Goal: Information Seeking & Learning: Learn about a topic

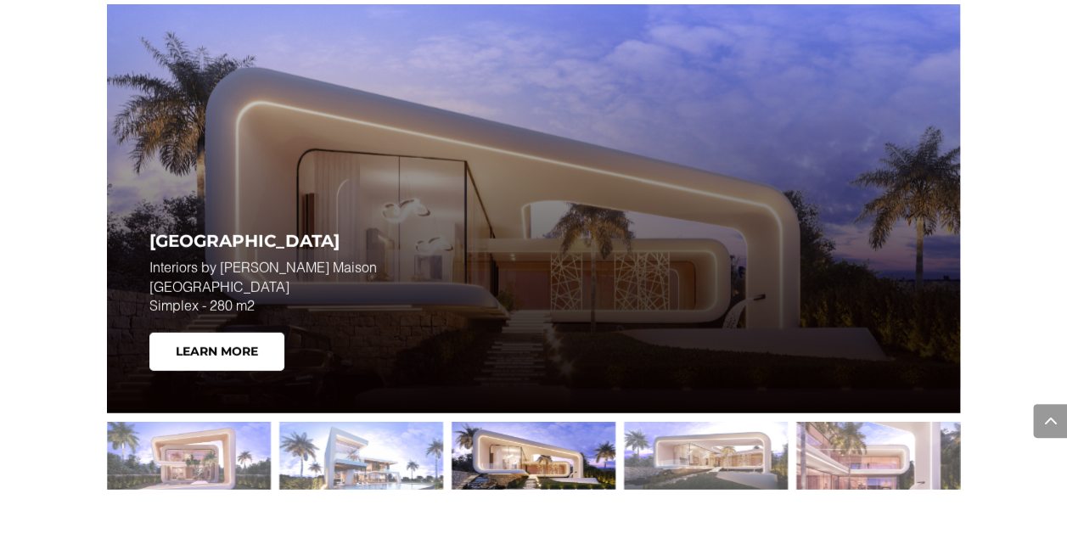
scroll to position [2182, 0]
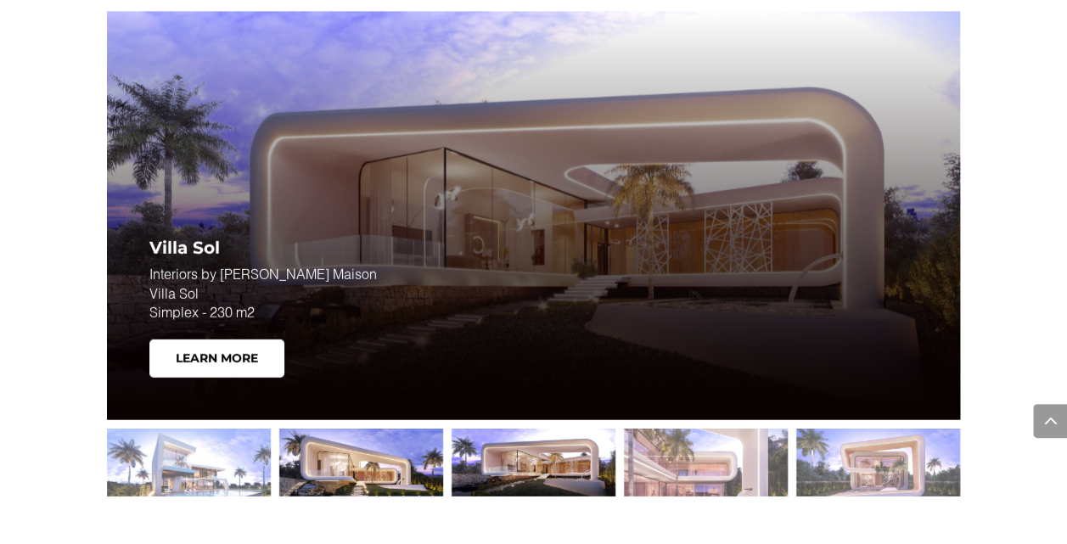
click at [375, 445] on div at bounding box center [361, 463] width 164 height 68
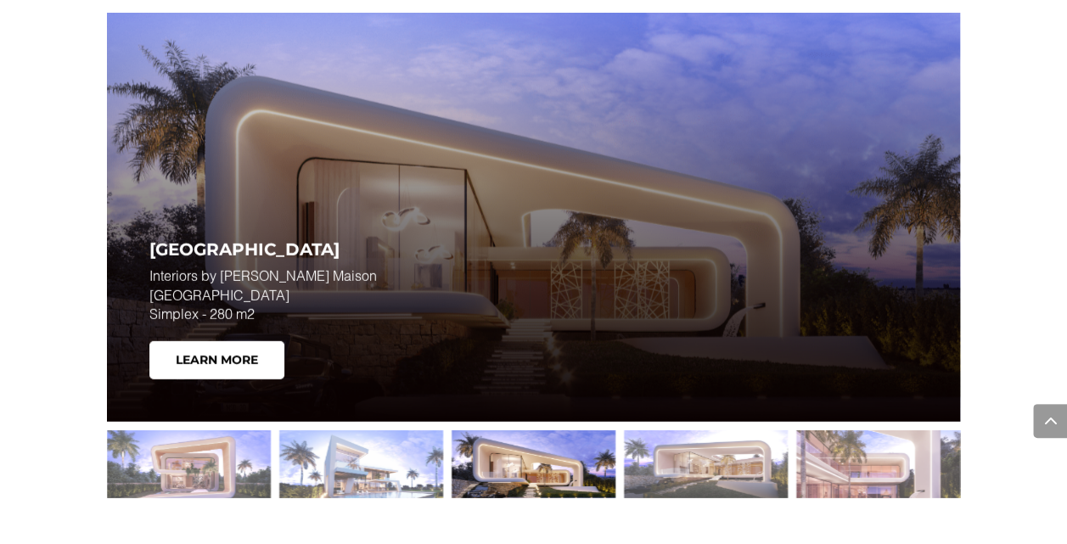
scroll to position [2192, 0]
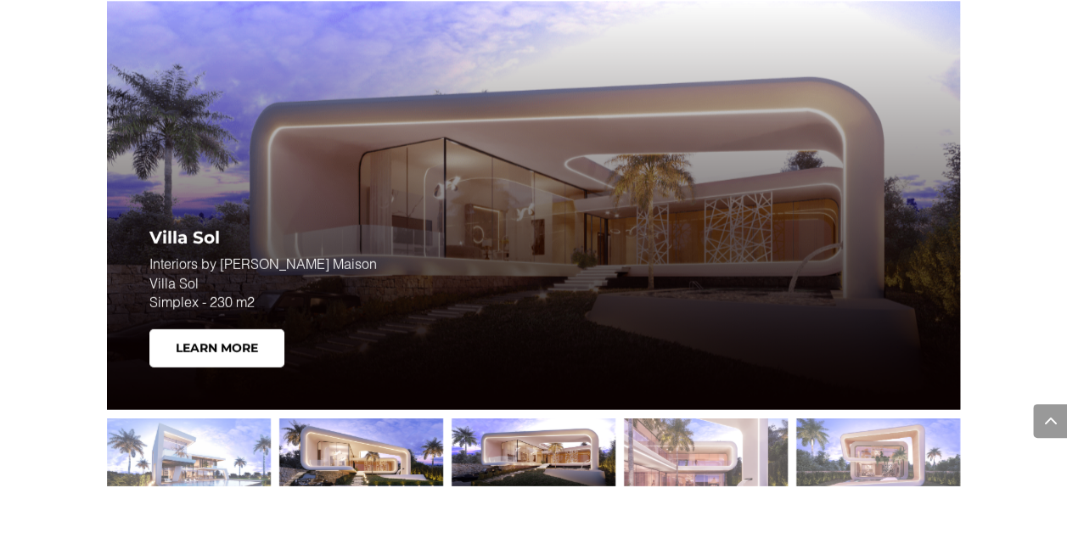
click at [377, 441] on div at bounding box center [361, 453] width 164 height 68
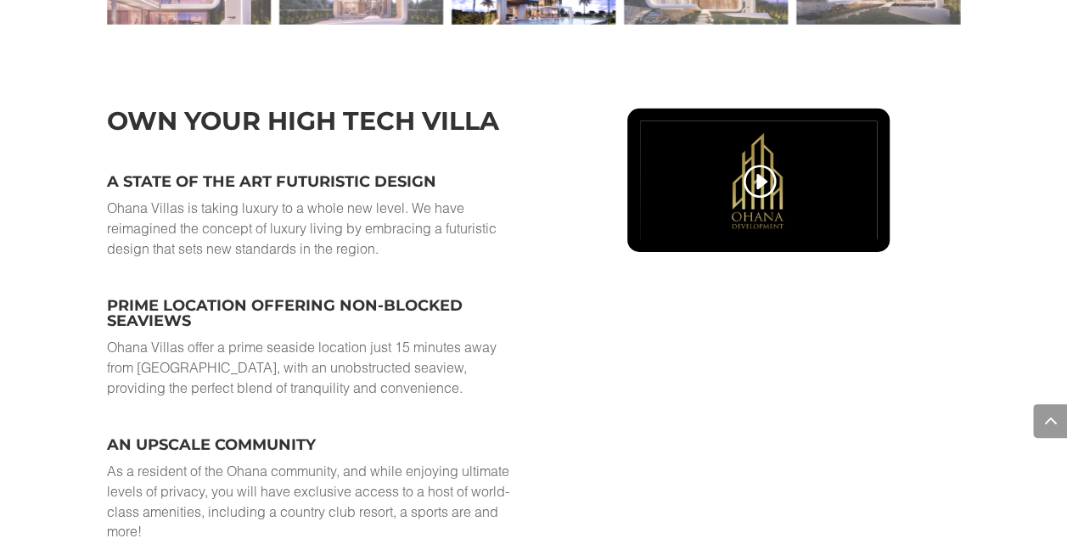
scroll to position [2654, 0]
click at [781, 171] on div at bounding box center [758, 180] width 237 height 118
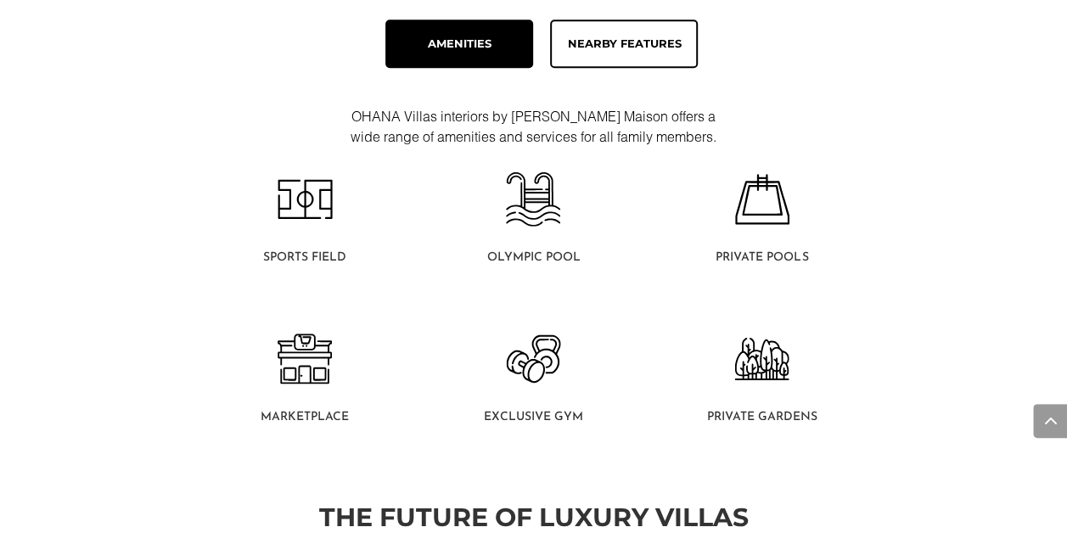
scroll to position [953, 0]
click at [971, 205] on div "All Your Needs In One Place Amenities Nearby Features OHANA Villas interiors by…" at bounding box center [533, 205] width 1067 height 541
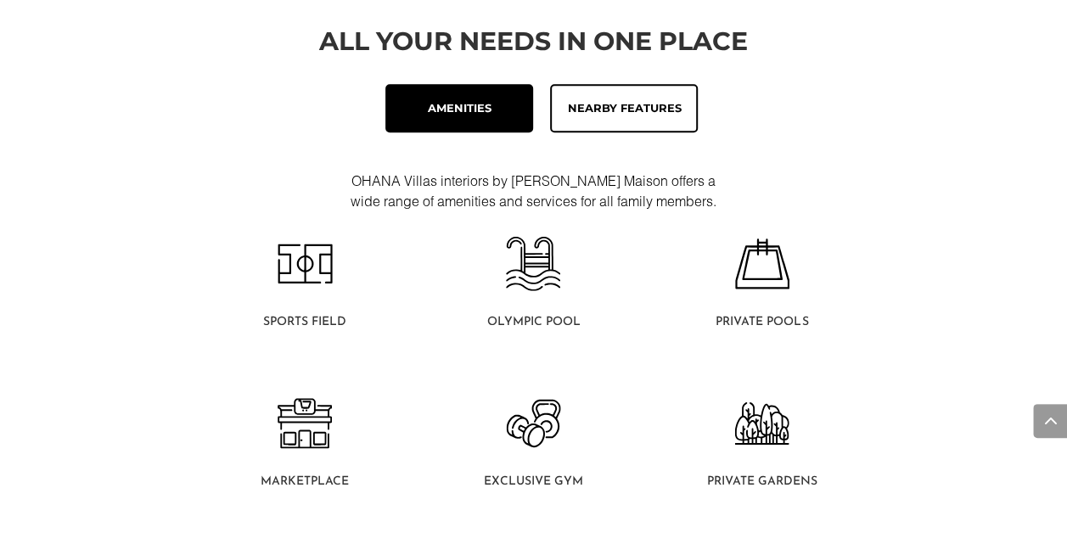
scroll to position [885, 0]
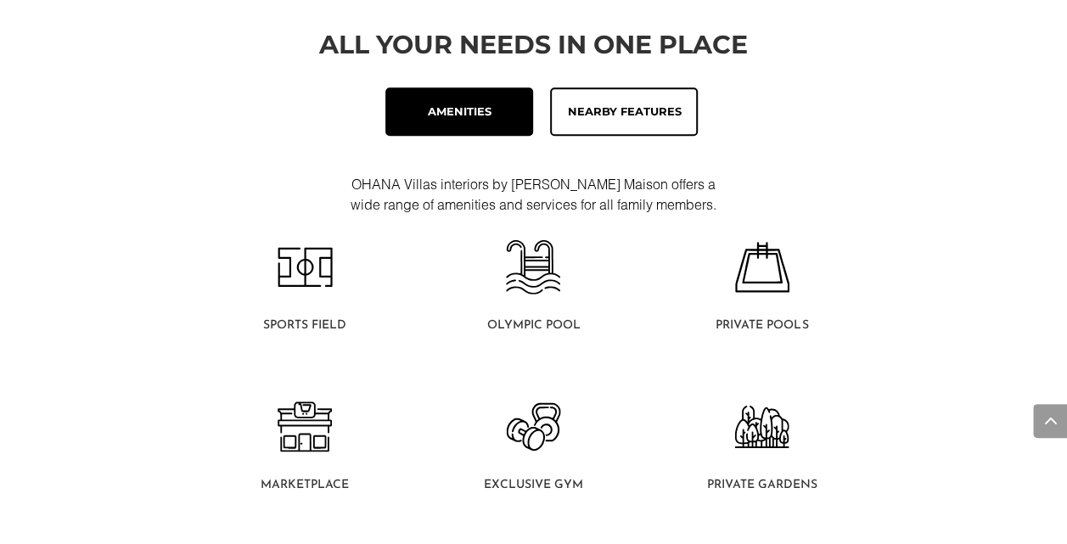
click at [650, 102] on div "Nearby Features" at bounding box center [623, 112] width 127 height 29
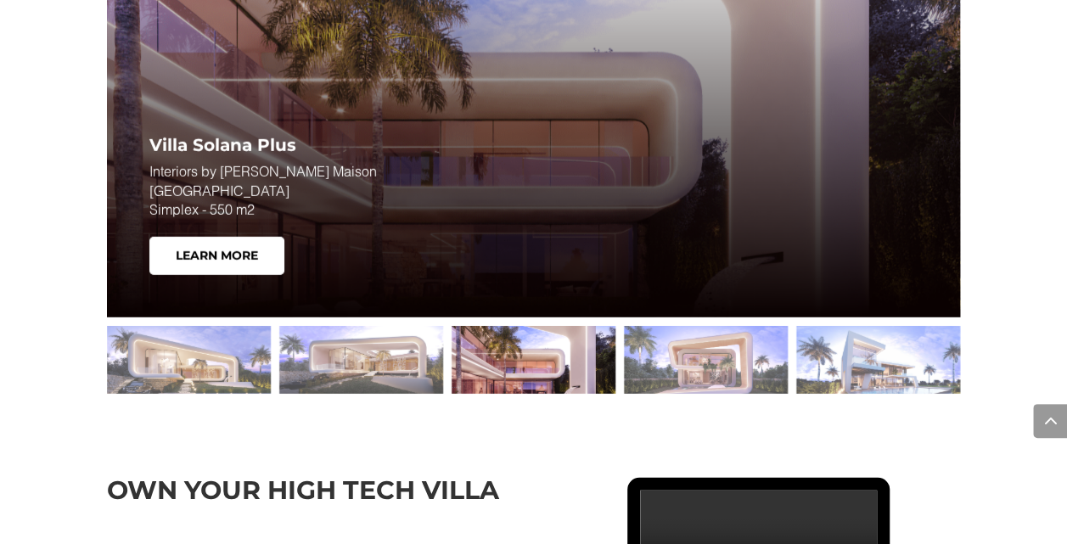
scroll to position [2287, 0]
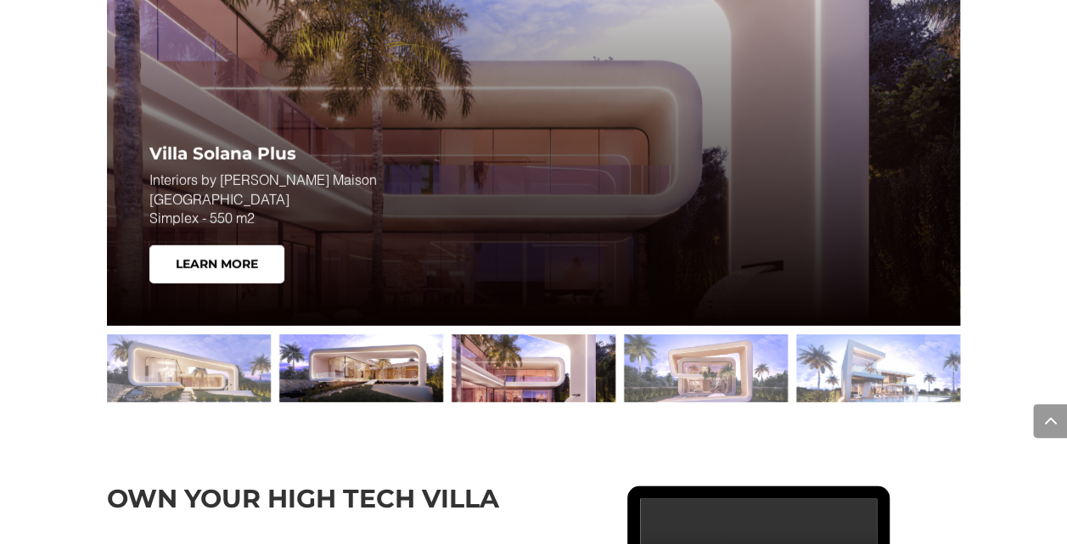
click at [362, 341] on div at bounding box center [361, 368] width 164 height 68
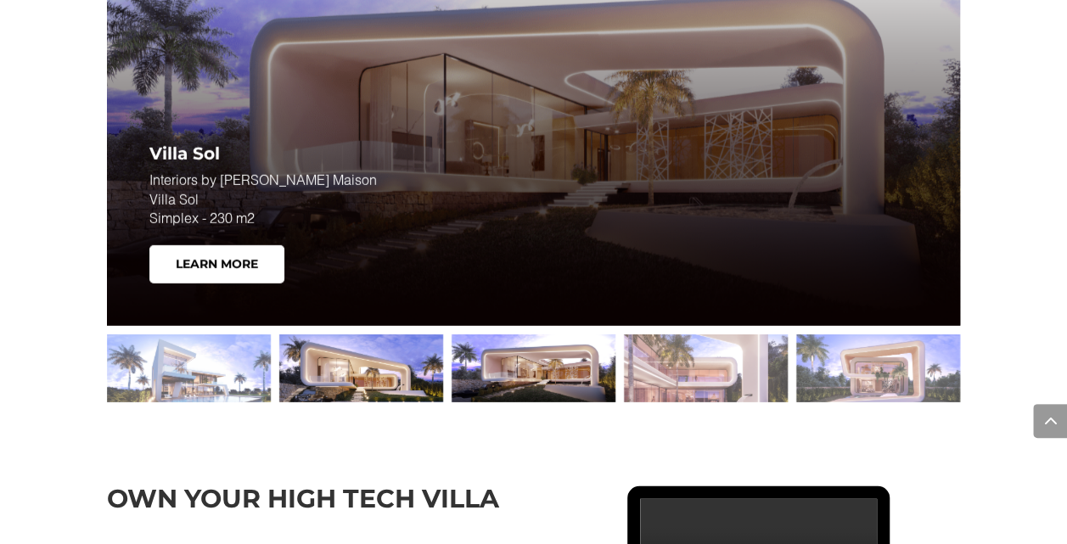
click at [361, 341] on div at bounding box center [361, 368] width 164 height 68
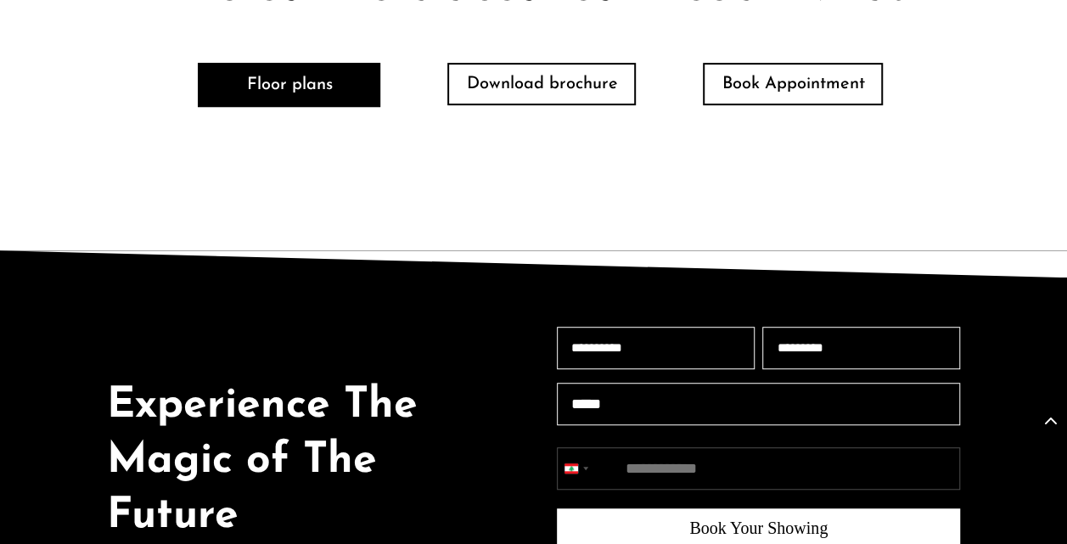
scroll to position [3560, 0]
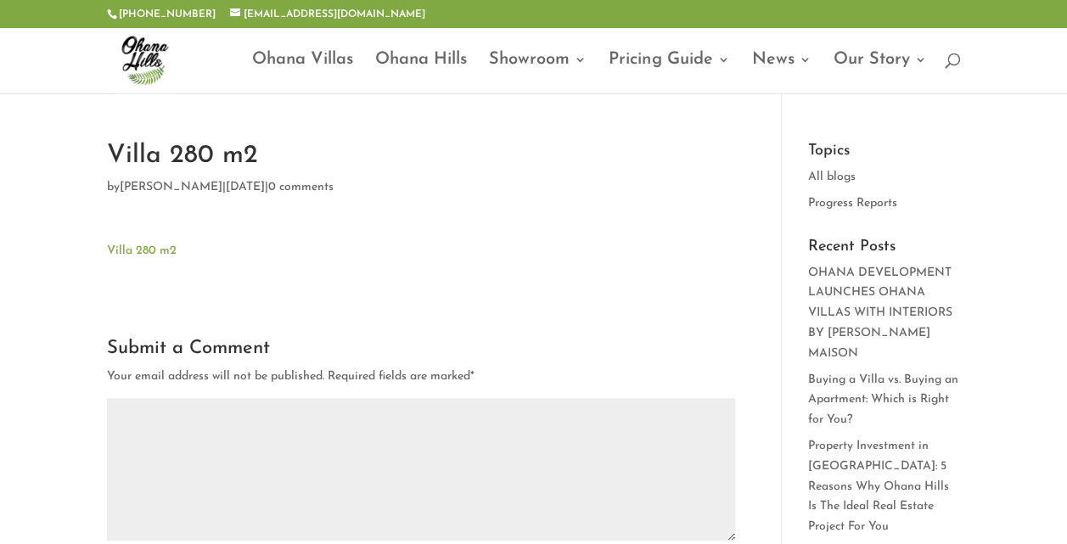
type textarea "*********"
type input "******"
type input "*******"
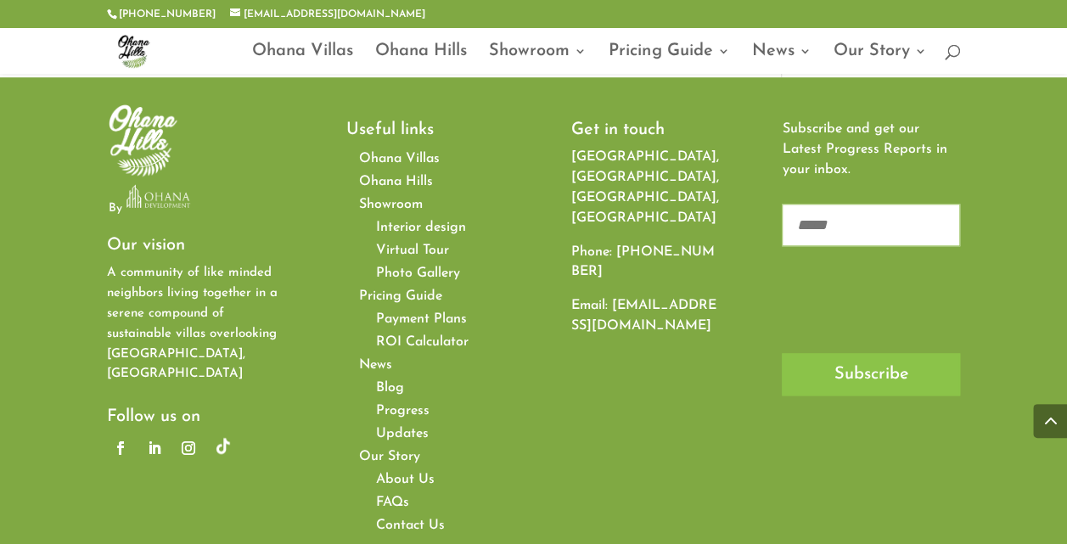
scroll to position [765, 0]
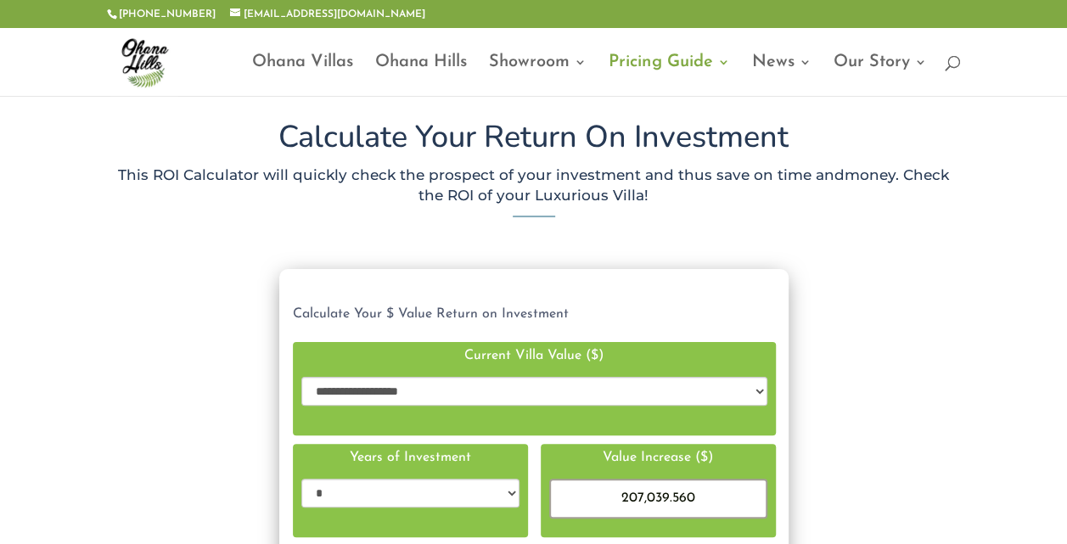
scroll to position [126, 0]
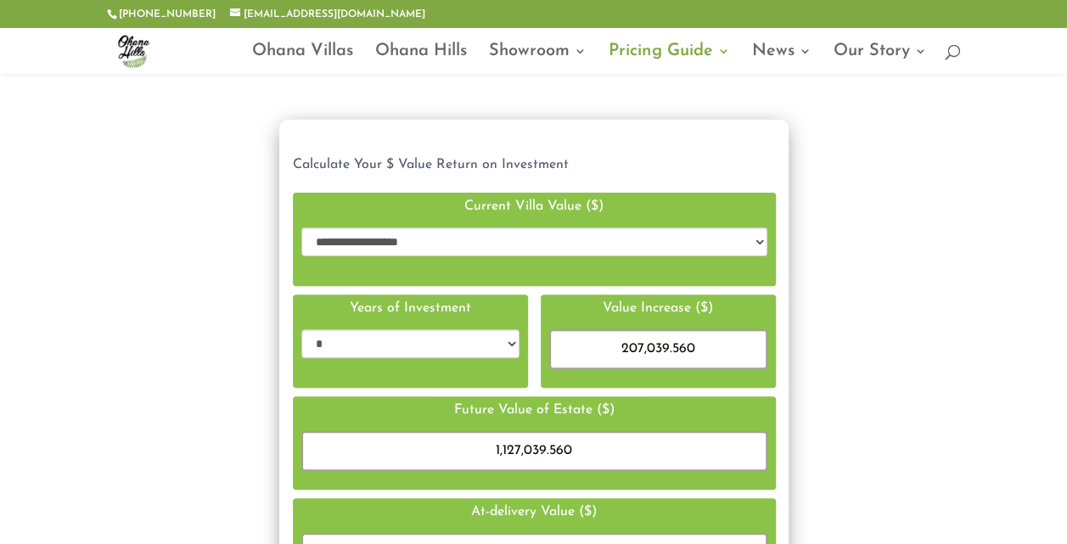
click at [454, 239] on select "**********" at bounding box center [534, 242] width 466 height 29
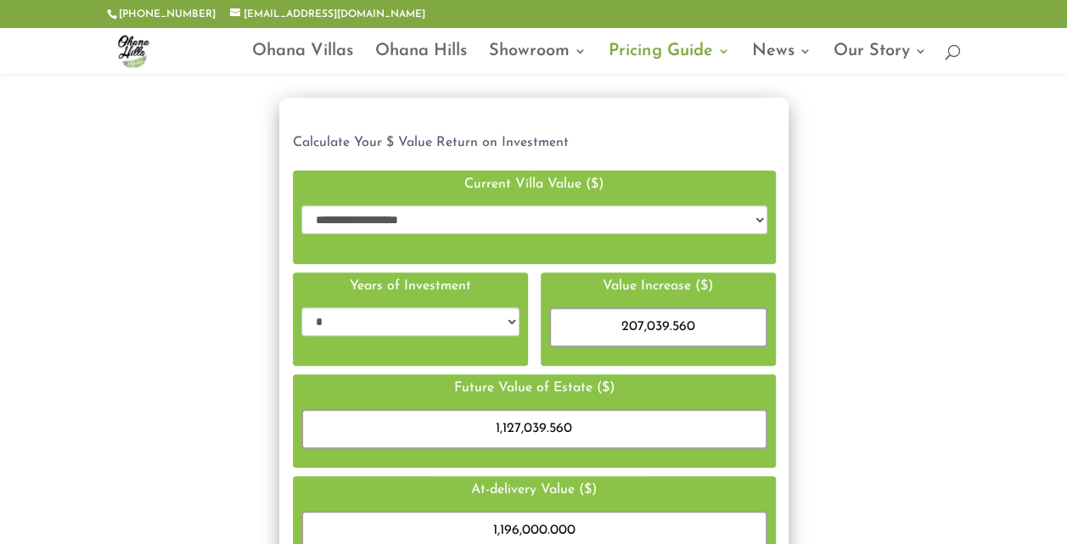
click at [455, 217] on select "**********" at bounding box center [534, 219] width 466 height 29
select select "**********"
click at [301, 205] on select "**********" at bounding box center [534, 219] width 466 height 29
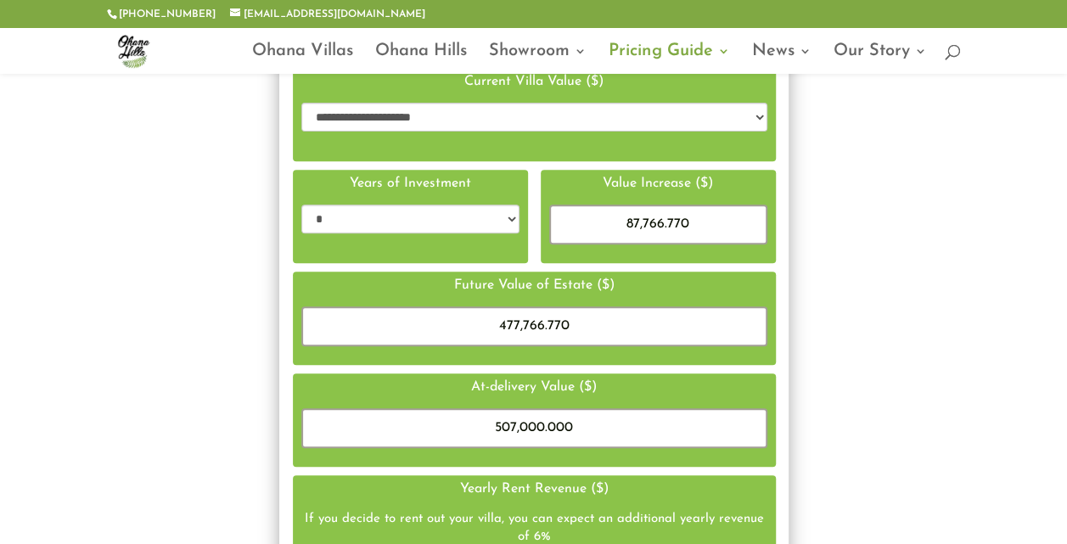
scroll to position [250, 0]
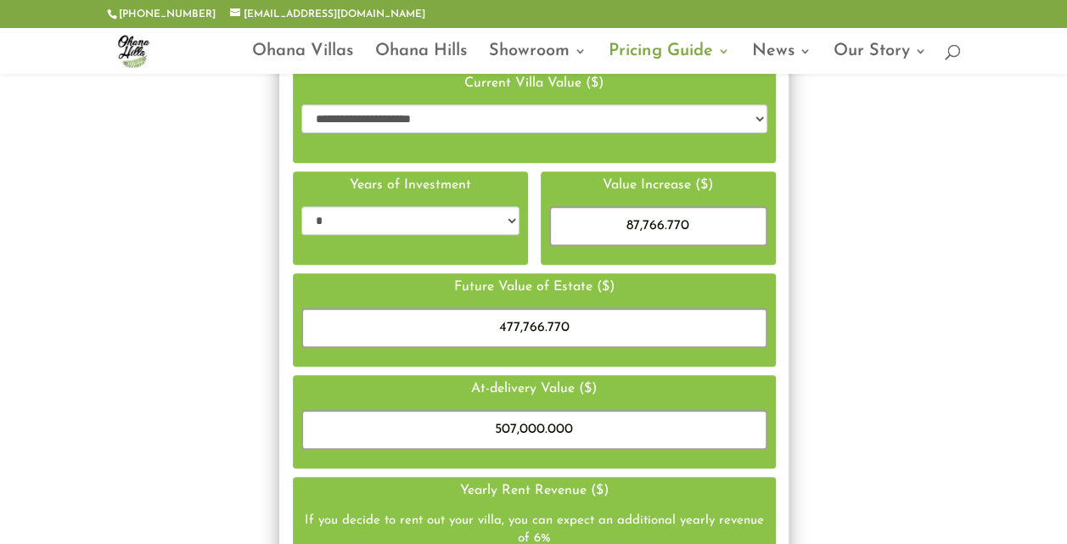
click at [413, 235] on div "Years of Investment * * * *" at bounding box center [410, 218] width 218 height 90
click at [416, 226] on select "* * * *" at bounding box center [410, 220] width 218 height 29
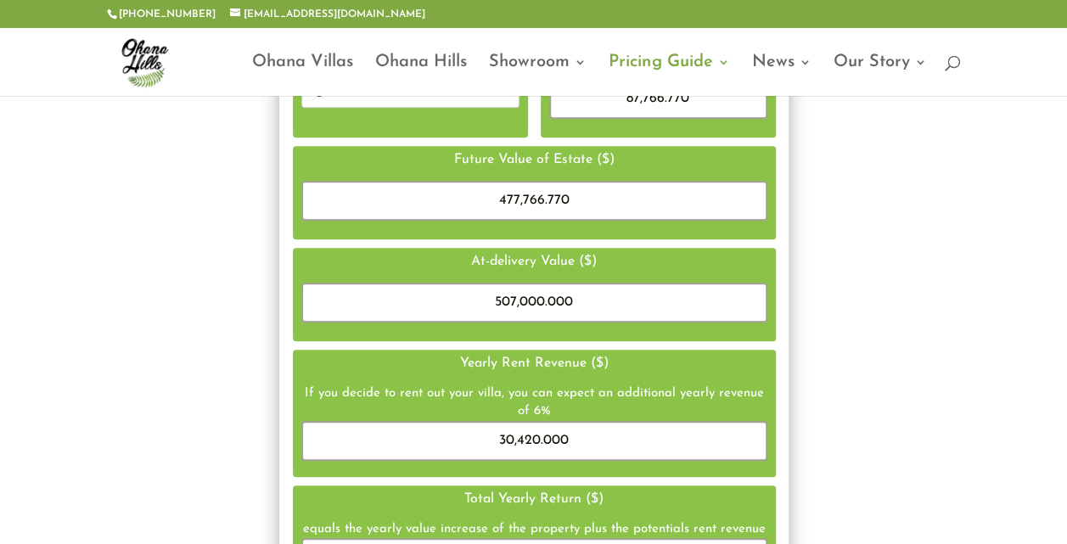
scroll to position [0, 0]
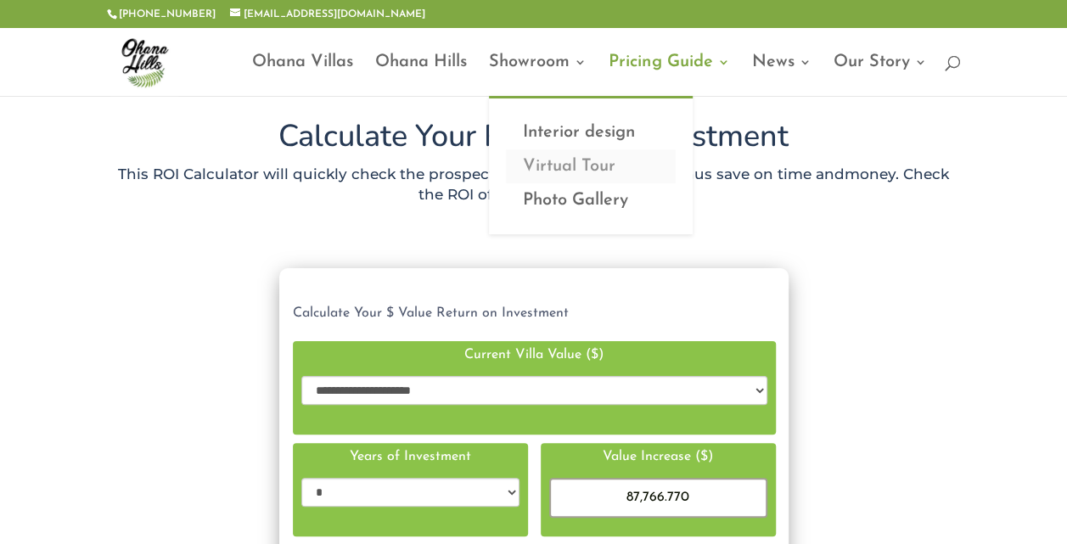
click at [543, 163] on link "Virtual Tour" at bounding box center [591, 166] width 170 height 34
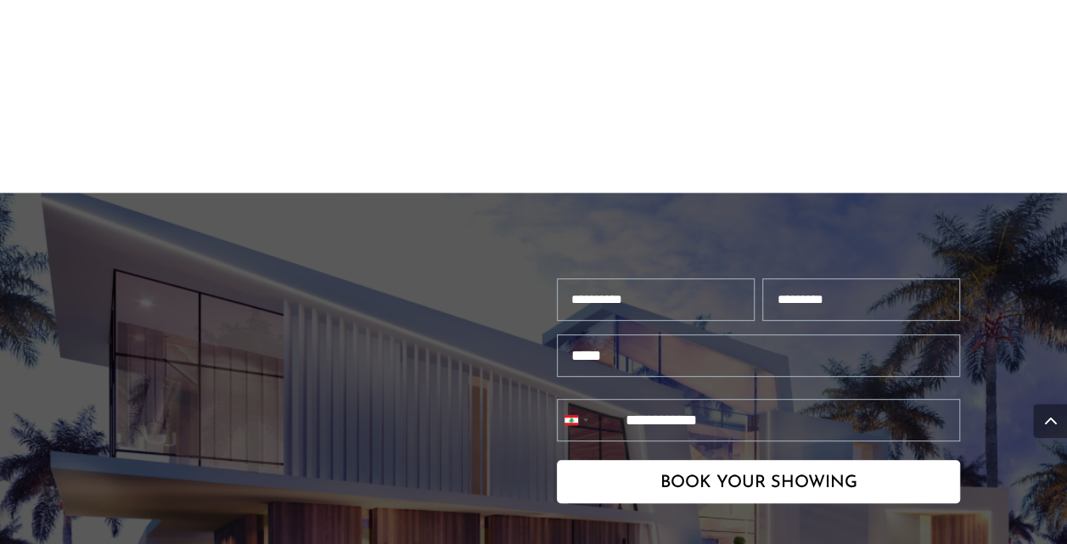
scroll to position [3459, 0]
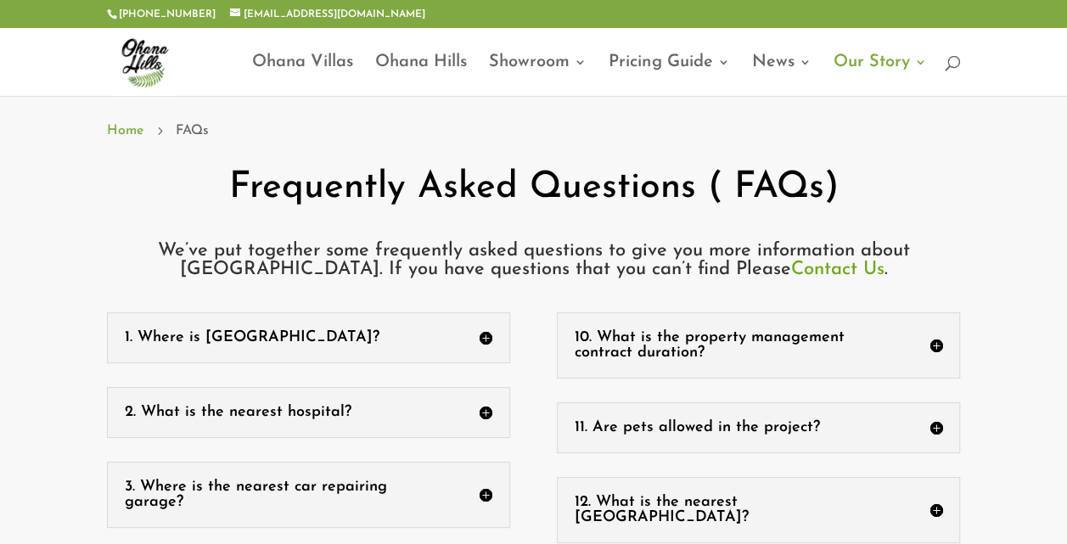
scroll to position [65, 0]
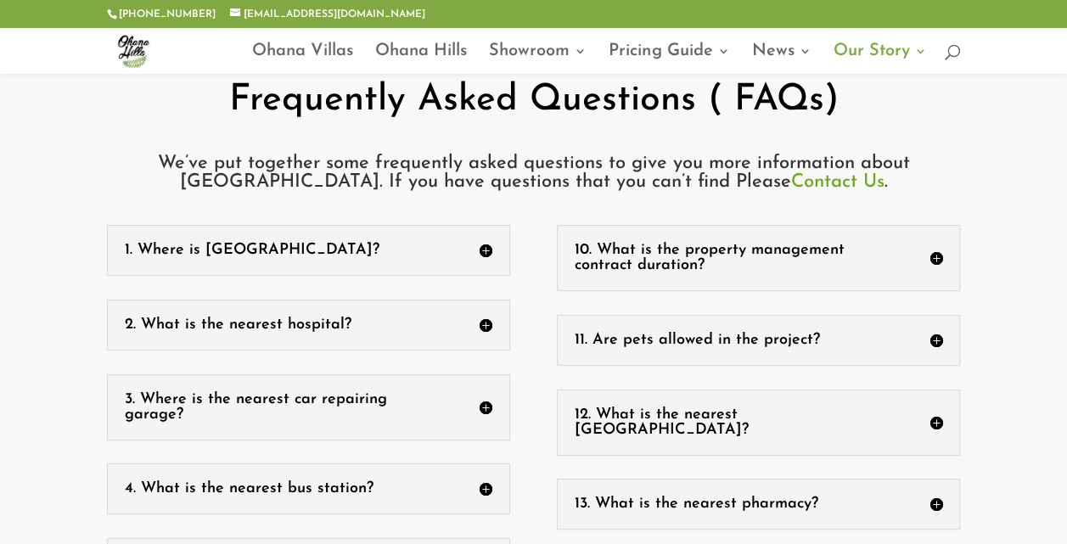
click at [377, 268] on div "1. Where is OHANA Hills? Ohana Hills is located at 2.0km from Château De Mer Re…" at bounding box center [308, 250] width 403 height 51
click at [360, 253] on h5 "1. Where is OHANA Hills?" at bounding box center [309, 250] width 368 height 15
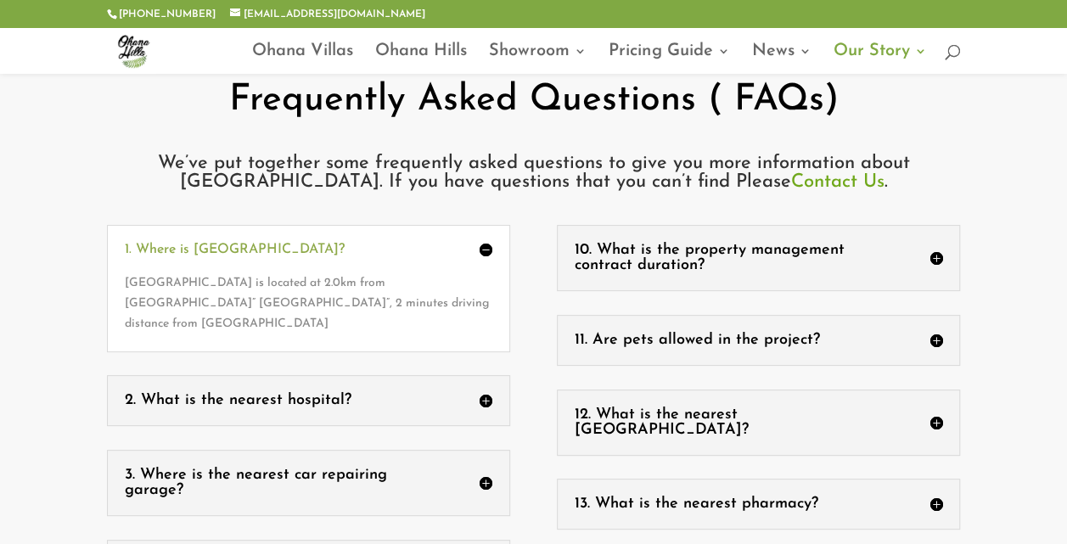
click at [389, 241] on div "1. Where is OHANA Hills? Ohana Hills is located at 2.0km from Château De Mer Re…" at bounding box center [308, 288] width 403 height 126
click at [489, 261] on div "Ohana Hills is located at 2.0km from Château De Mer Resort” Al Jisr Beach Club”…" at bounding box center [309, 294] width 368 height 77
click at [477, 250] on h5 "1. Where is OHANA Hills?" at bounding box center [309, 250] width 368 height 14
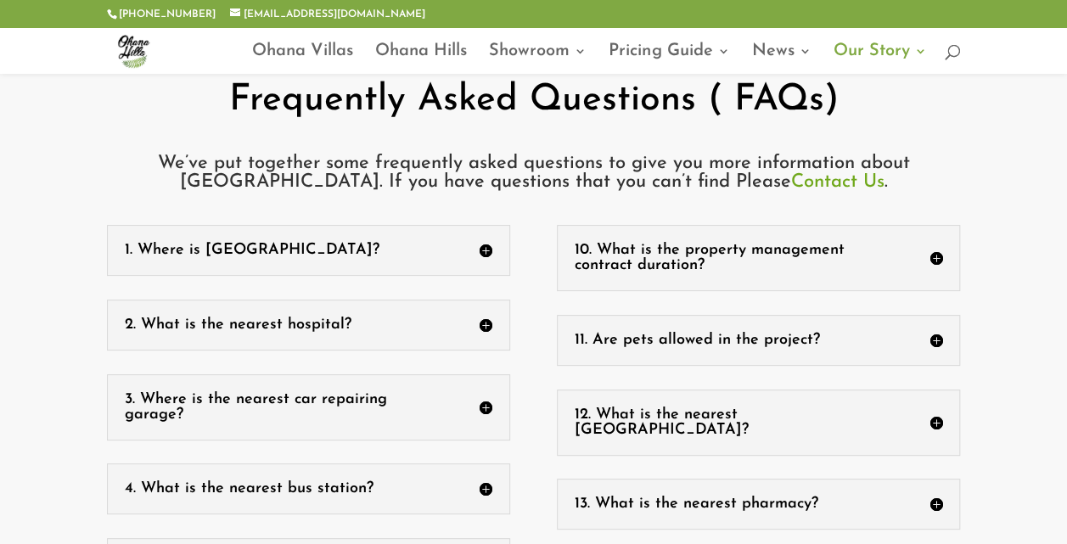
click at [452, 316] on div "2. What is the nearest hospital? The nearest hospital is DMC “Damour Medical Ce…" at bounding box center [308, 325] width 403 height 51
click at [489, 326] on h5 "2. What is the nearest hospital?" at bounding box center [309, 325] width 368 height 15
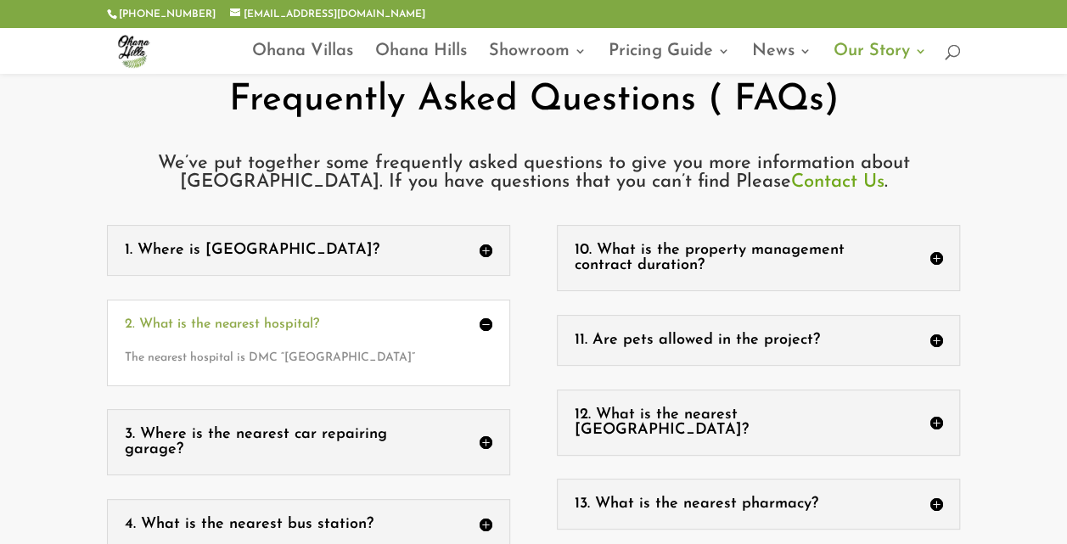
click at [485, 326] on h5 "2. What is the nearest hospital?" at bounding box center [309, 325] width 368 height 14
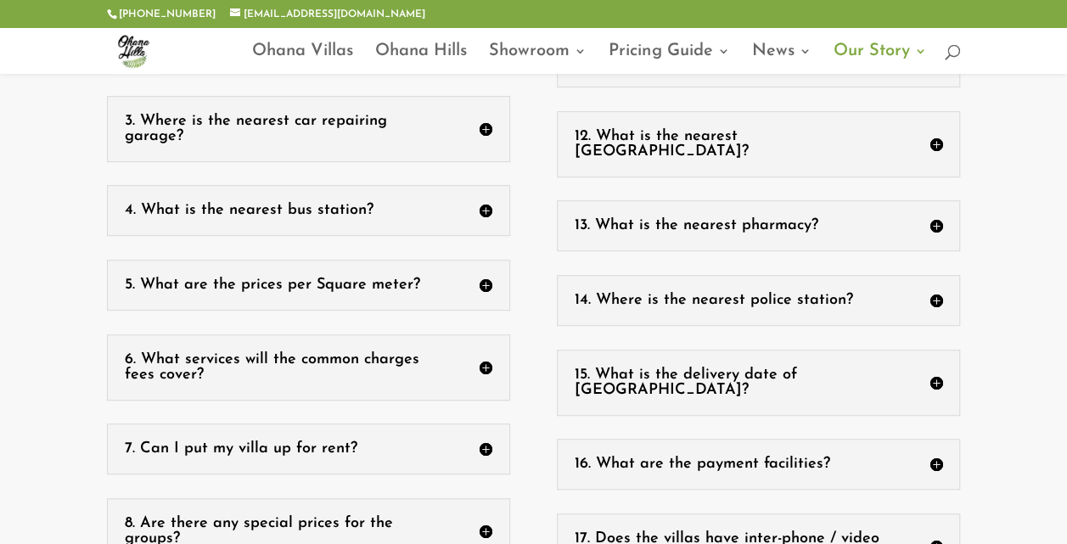
scroll to position [346, 0]
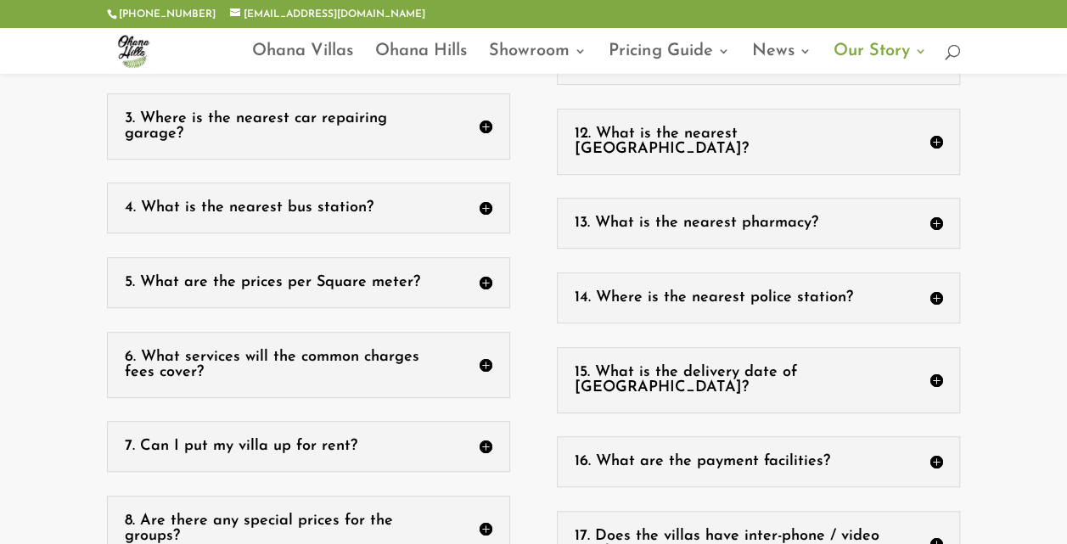
click at [484, 275] on h5 "5. What are the prices per Square meter?" at bounding box center [309, 282] width 368 height 15
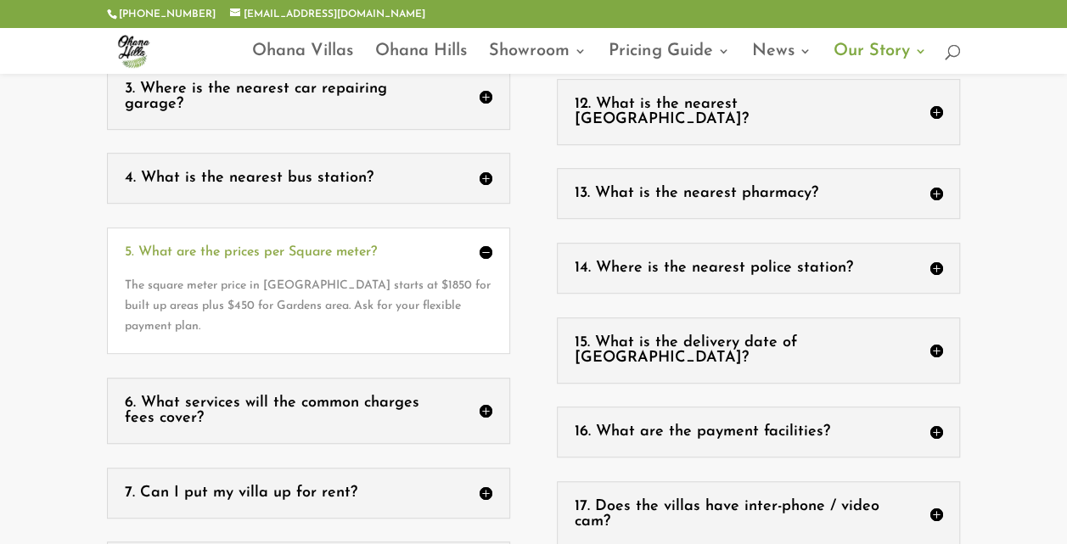
scroll to position [374, 0]
click at [522, 323] on div "1. Where is OHANA Hills? Ohana Hills is located at 2.0km from Château De Mer Re…" at bounding box center [534, 308] width 854 height 793
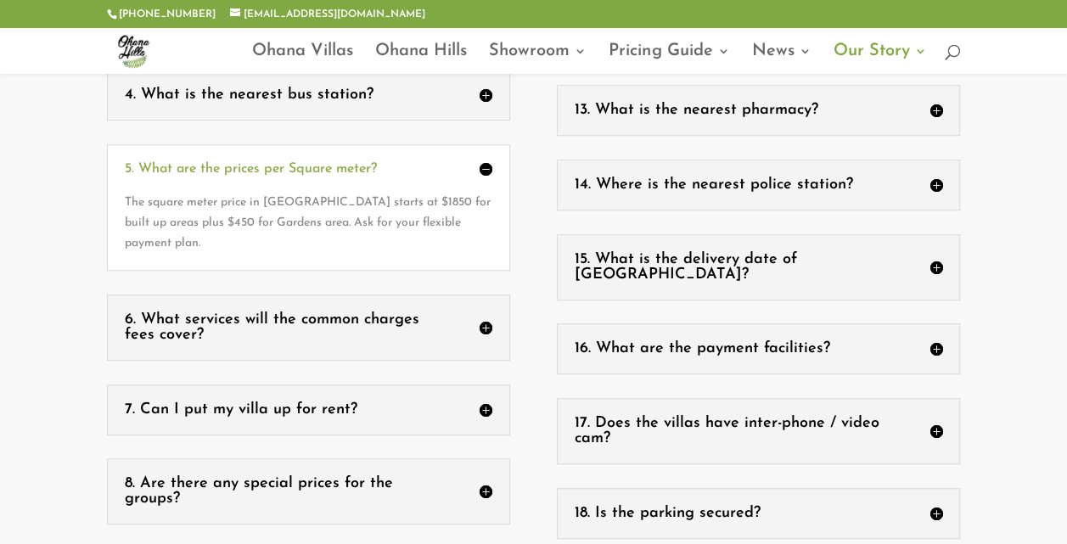
scroll to position [466, 0]
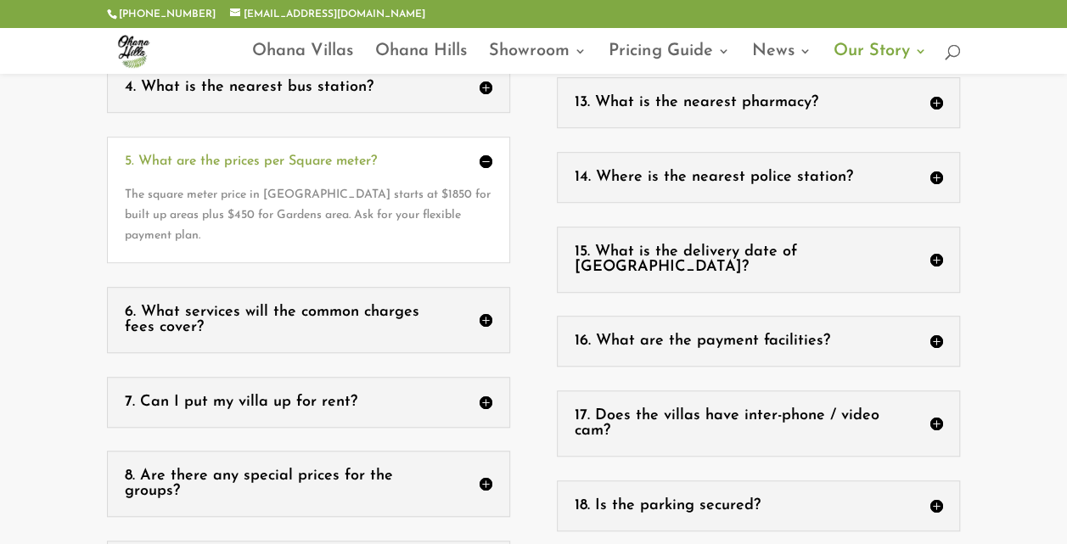
click at [487, 305] on h5 "6. What services will the common charges fees cover?" at bounding box center [309, 320] width 368 height 31
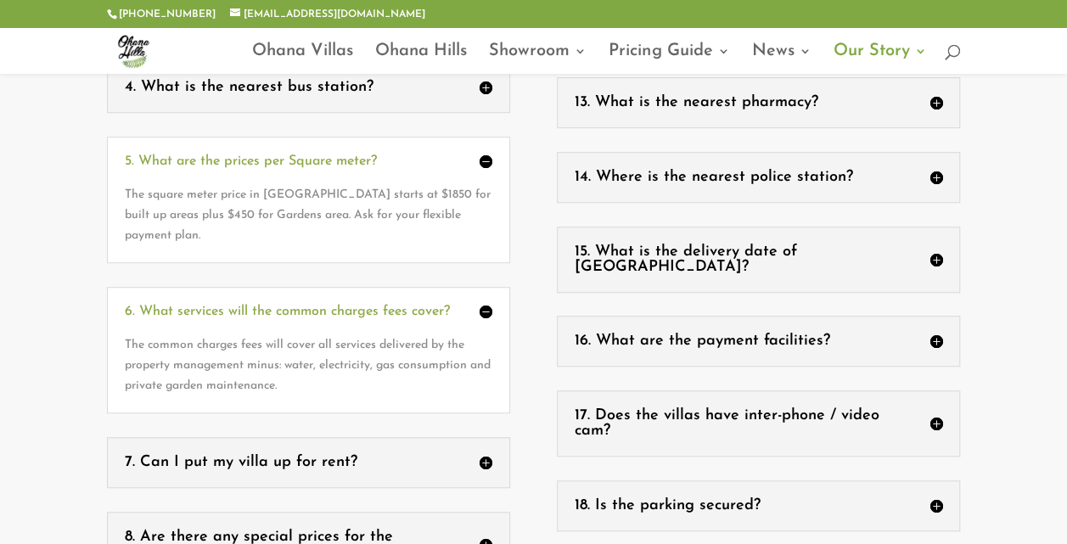
click at [487, 305] on h5 "6. What services will the common charges fees cover?" at bounding box center [309, 312] width 368 height 14
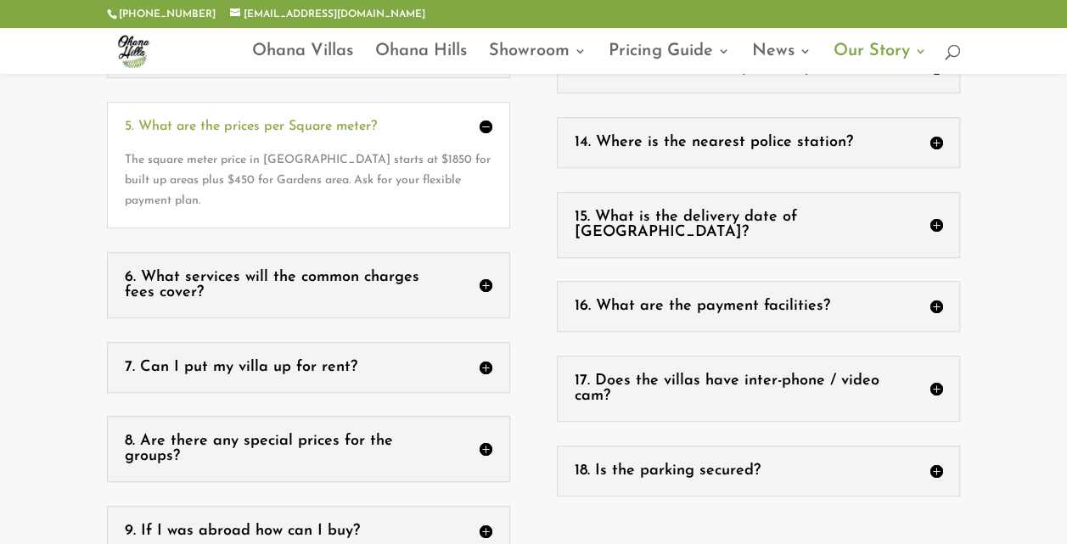
scroll to position [502, 0]
click at [489, 273] on h5 "6. What services will the common charges fees cover?" at bounding box center [309, 284] width 368 height 31
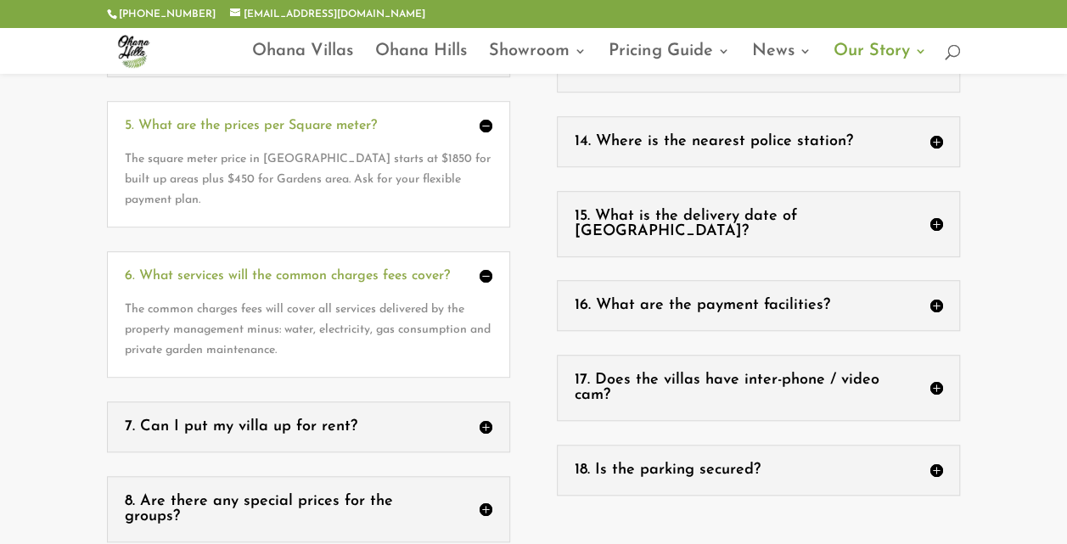
click at [489, 273] on h5 "6. What services will the common charges fees cover?" at bounding box center [309, 276] width 368 height 14
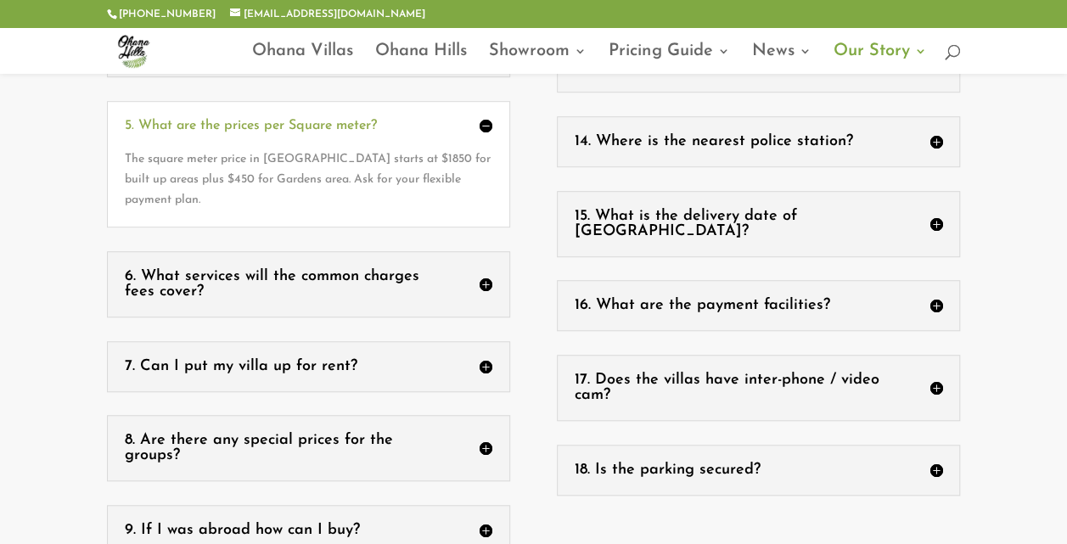
click at [483, 341] on div "7. Can I put my villa up for rent? After registration of the Villa in your name…" at bounding box center [308, 366] width 403 height 51
click at [485, 359] on h5 "7. Can I put my villa up for rent?" at bounding box center [309, 366] width 368 height 15
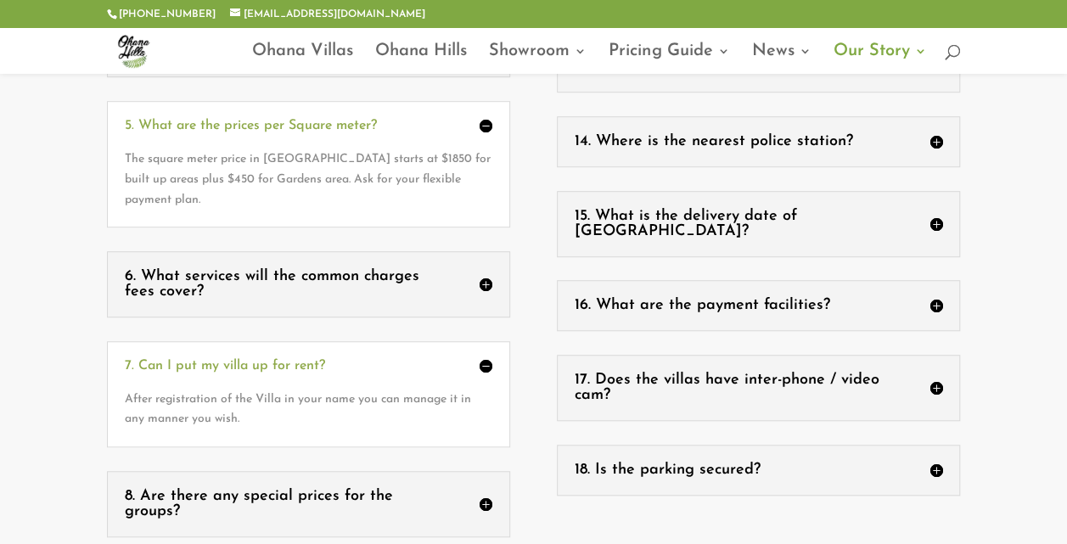
click at [485, 359] on h5 "7. Can I put my villa up for rent?" at bounding box center [309, 366] width 368 height 14
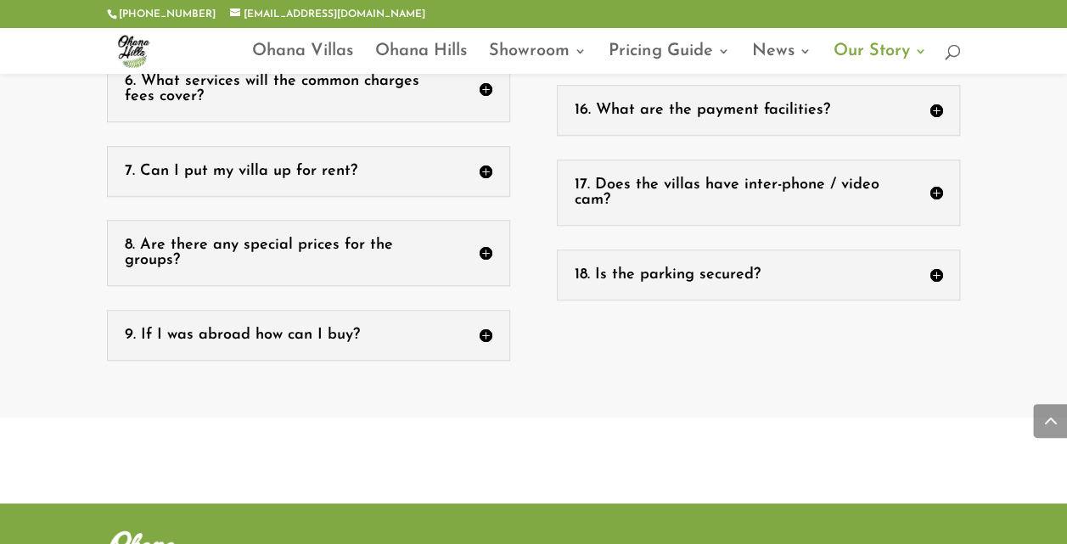
scroll to position [700, 0]
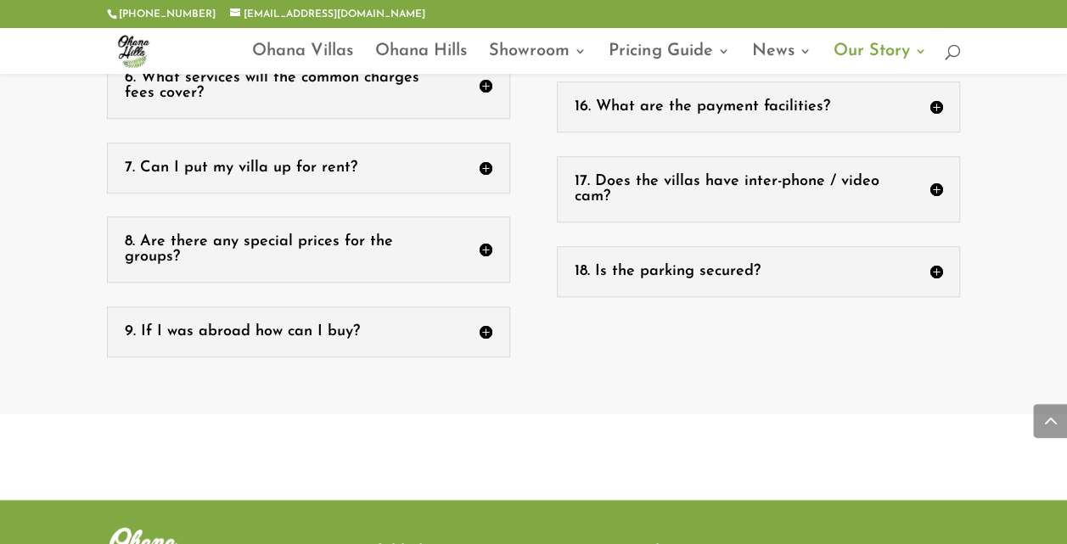
click at [487, 234] on h5 "8. Are there any special prices for the groups?" at bounding box center [309, 249] width 368 height 31
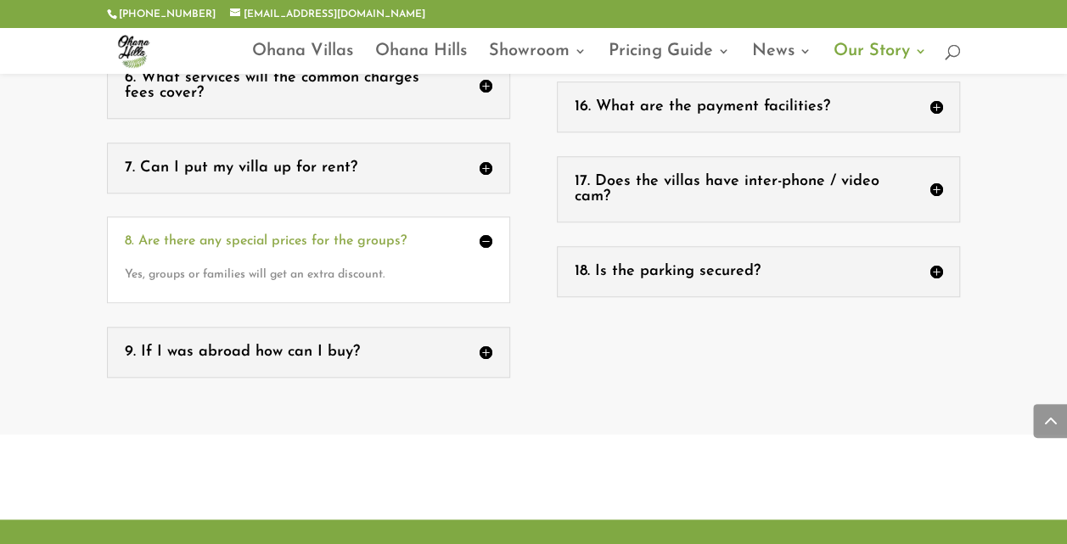
click at [487, 234] on h5 "8. Are there any special prices for the groups?" at bounding box center [309, 241] width 368 height 14
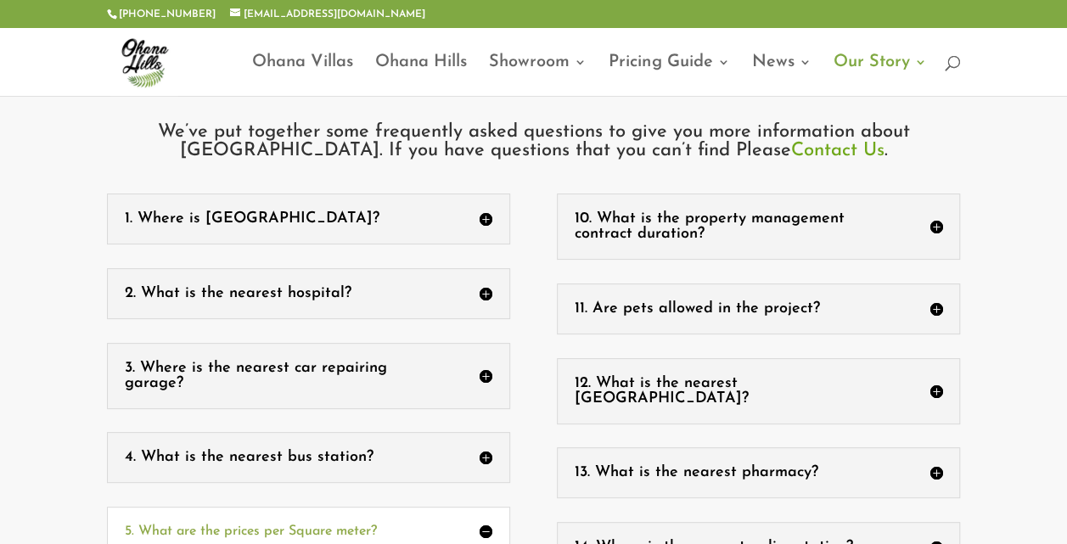
scroll to position [120, 0]
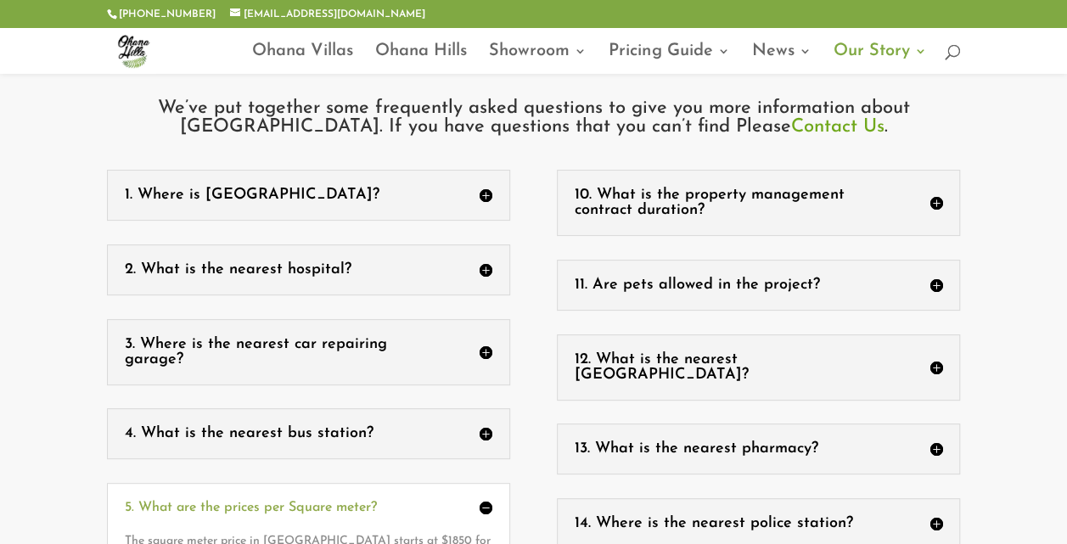
click at [745, 284] on h5 "11. Are pets allowed in the project?" at bounding box center [759, 285] width 368 height 15
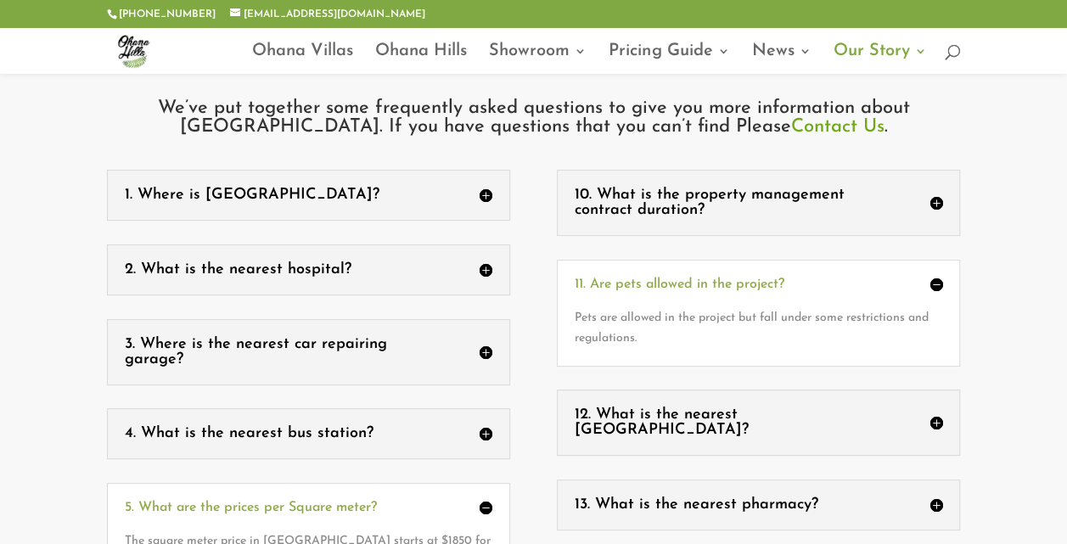
click at [745, 284] on h5 "11. Are pets allowed in the project?" at bounding box center [759, 285] width 368 height 14
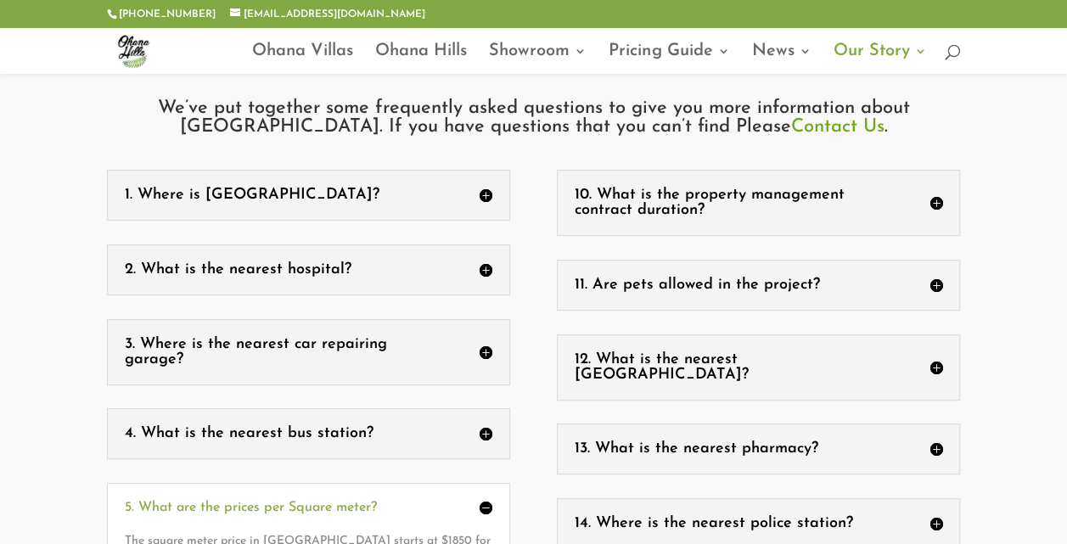
click at [786, 207] on h5 "10. What is the property management contract duration?" at bounding box center [759, 203] width 368 height 31
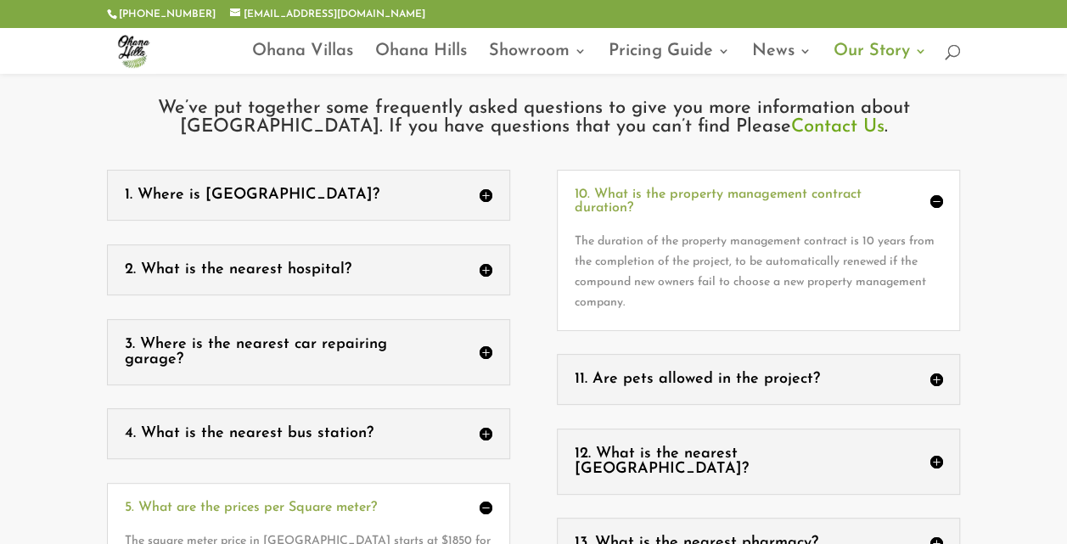
click at [786, 207] on h5 "10. What is the property management contract duration?" at bounding box center [759, 201] width 368 height 27
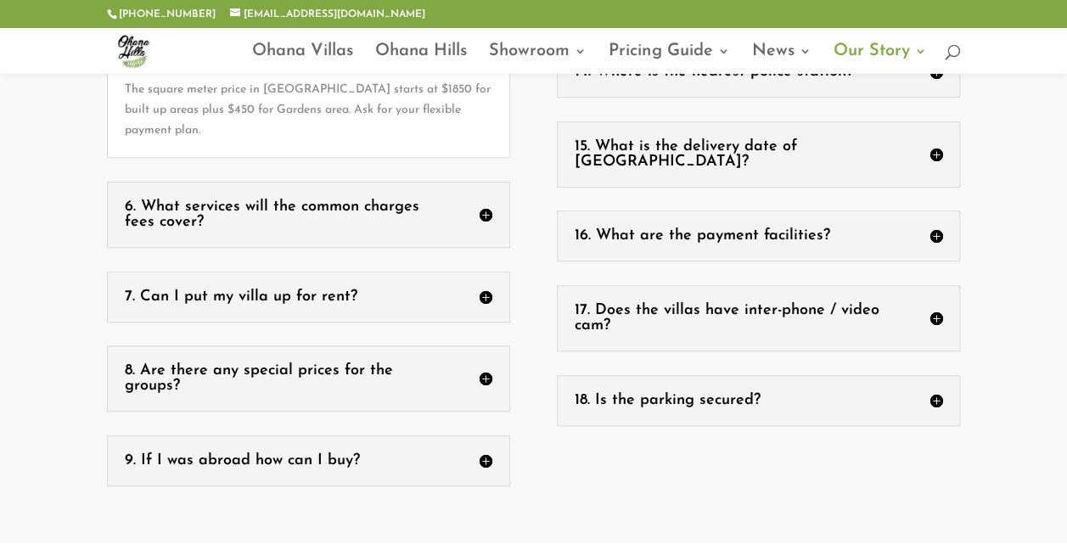
scroll to position [575, 0]
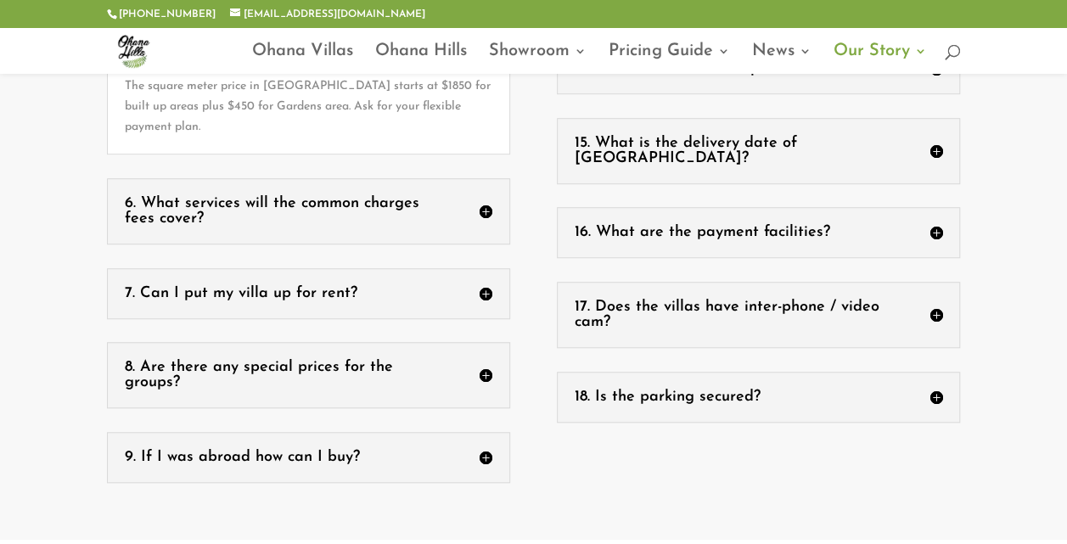
click at [756, 300] on h5 "17. Does the villas have inter-phone / video cam?" at bounding box center [759, 315] width 368 height 31
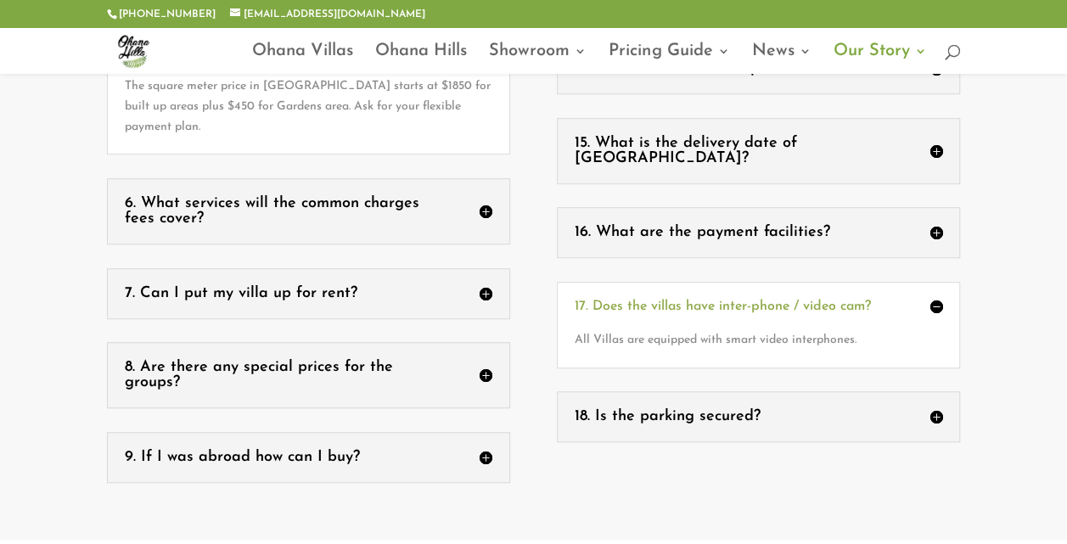
click at [756, 313] on div "All Villas are equipped with smart video interphones." at bounding box center [759, 331] width 368 height 37
click at [936, 300] on h5 "17. Does the villas have inter-phone / video cam?" at bounding box center [759, 307] width 368 height 14
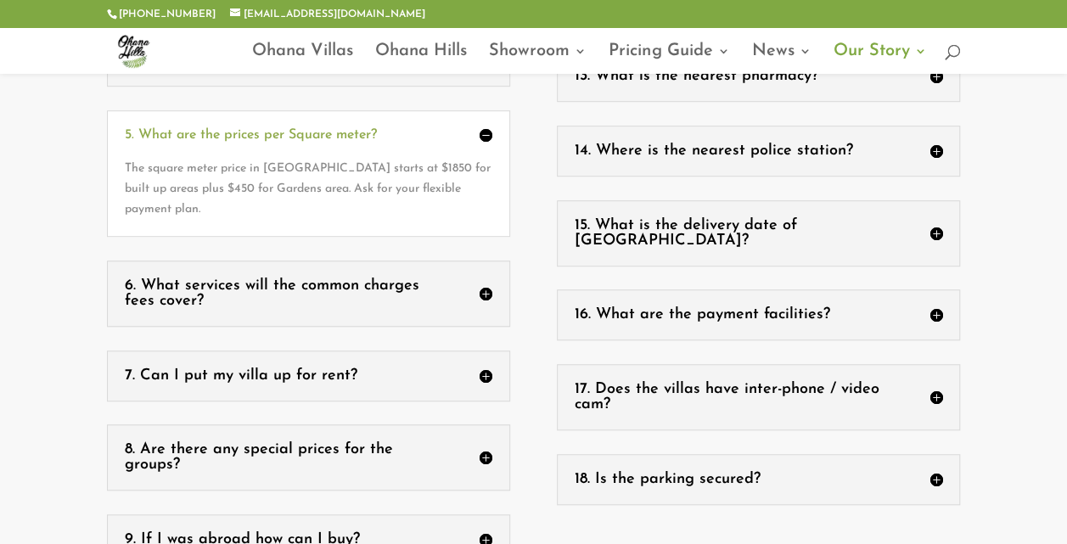
scroll to position [481, 0]
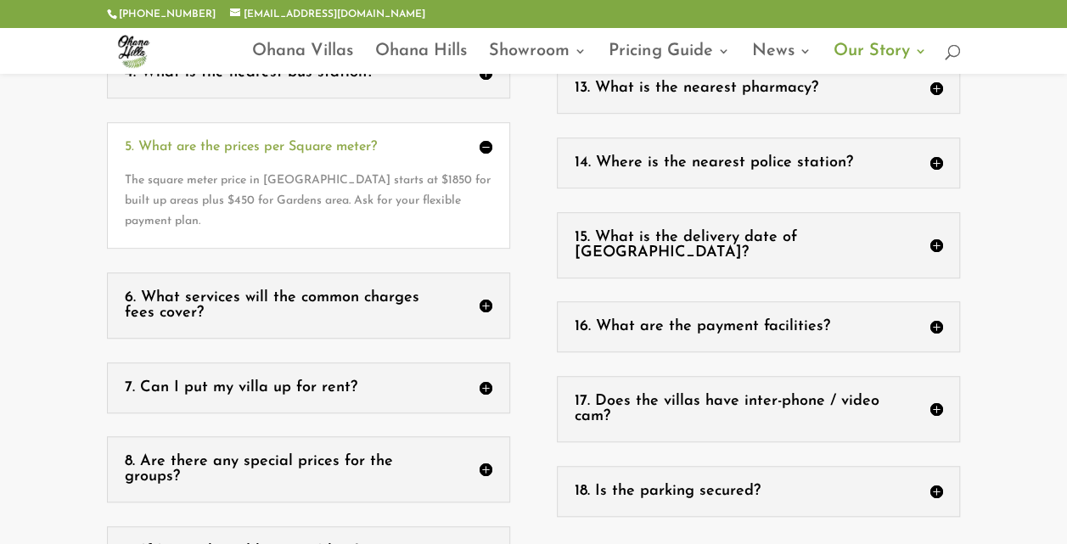
click at [883, 212] on div "15. What is the delivery date of Ohana Hills? The first phase of Ohana hills pr…" at bounding box center [758, 245] width 403 height 66
click at [891, 230] on h5 "15. What is the delivery date of Ohana Hills?" at bounding box center [759, 245] width 368 height 31
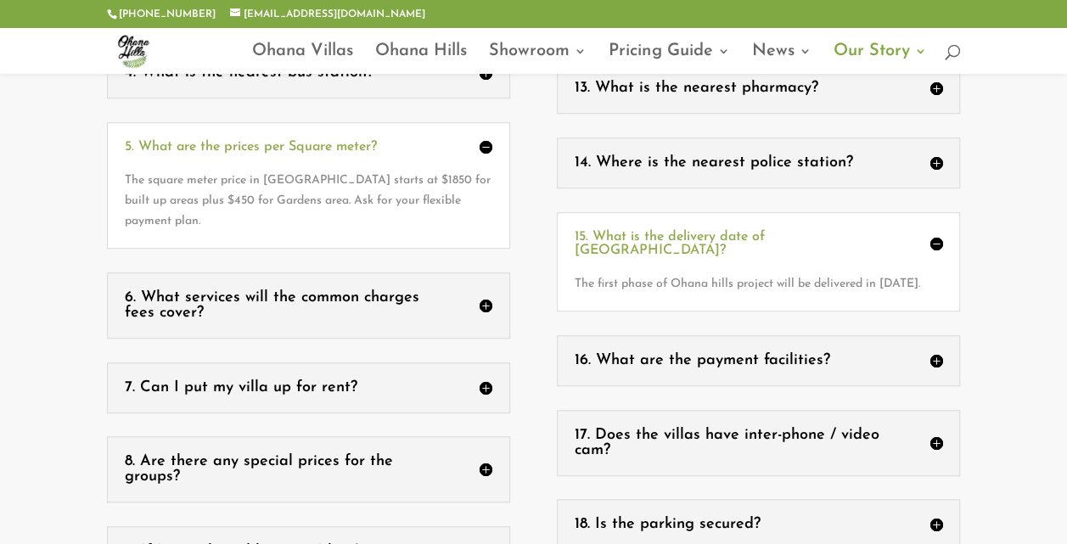
click at [891, 230] on h5 "15. What is the delivery date of Ohana Hills?" at bounding box center [759, 243] width 368 height 27
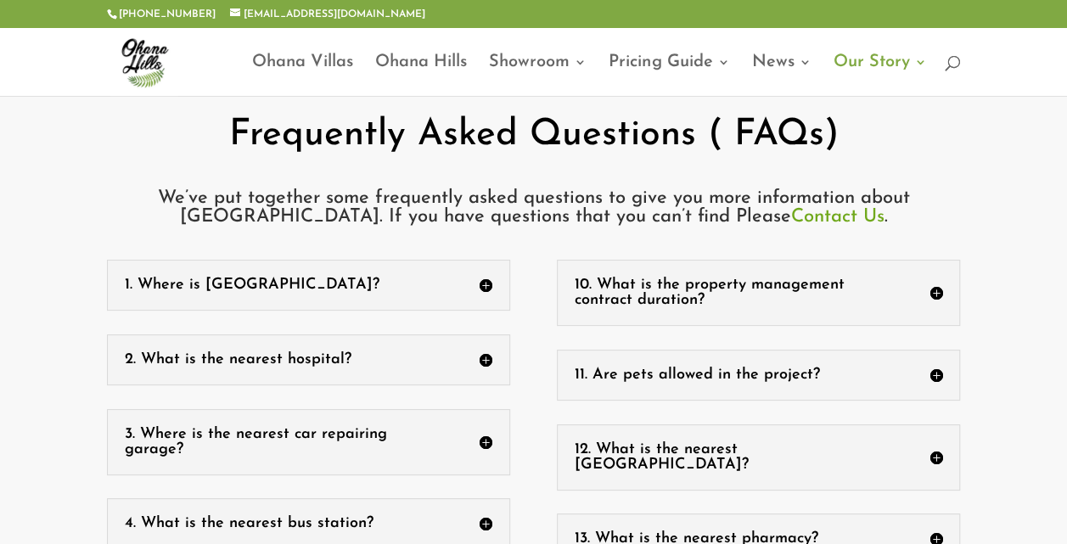
scroll to position [0, 0]
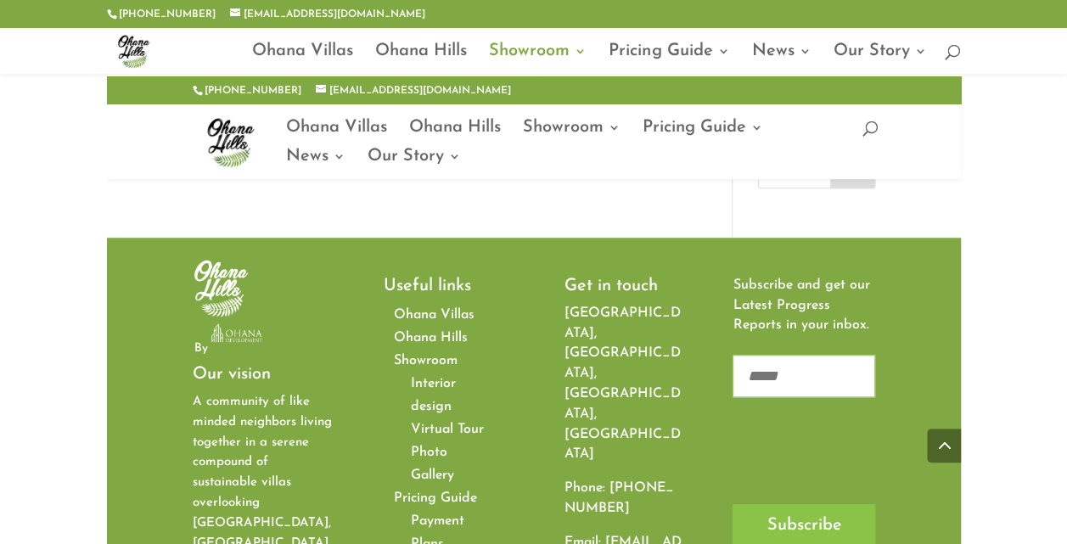
scroll to position [720, 0]
